Goal: Find specific page/section: Find specific page/section

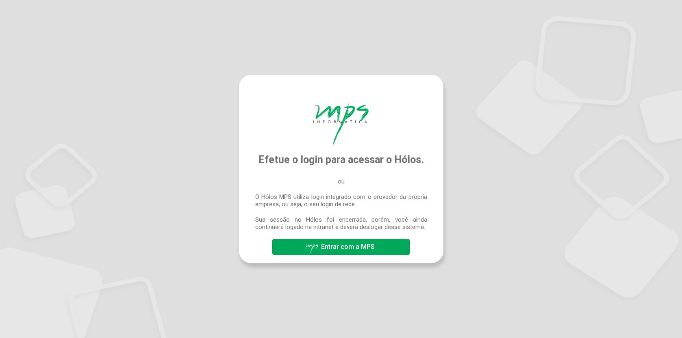
click at [355, 254] on button "Entrar com a MPS" at bounding box center [340, 247] width 137 height 16
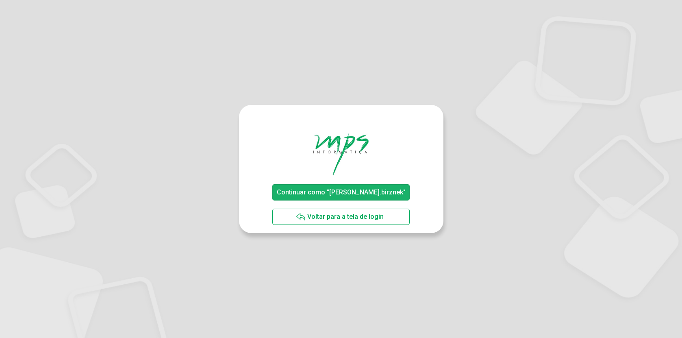
click at [364, 189] on span "Continuar como "[PERSON_NAME].birznek"" at bounding box center [341, 192] width 129 height 8
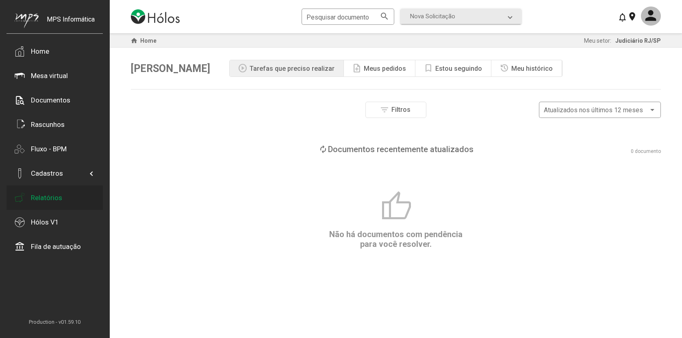
click at [56, 197] on div "Relatórios" at bounding box center [46, 197] width 31 height 8
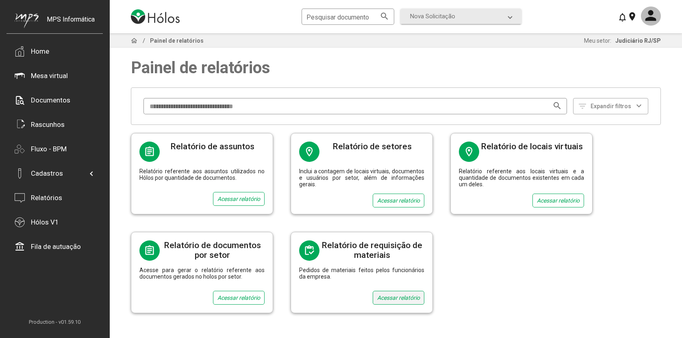
click at [397, 293] on div "Acessar relatório" at bounding box center [399, 298] width 52 height 14
